Goal: Task Accomplishment & Management: Complete application form

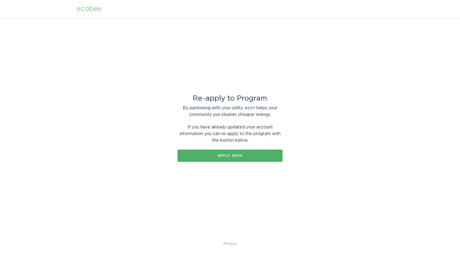
click at [232, 152] on button "Apply now" at bounding box center [230, 156] width 105 height 12
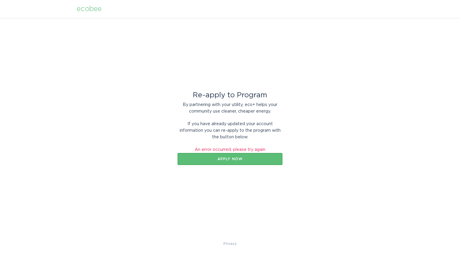
click at [91, 9] on div "ecobee" at bounding box center [89, 9] width 25 height 7
